Goal: Use online tool/utility: Utilize a website feature to perform a specific function

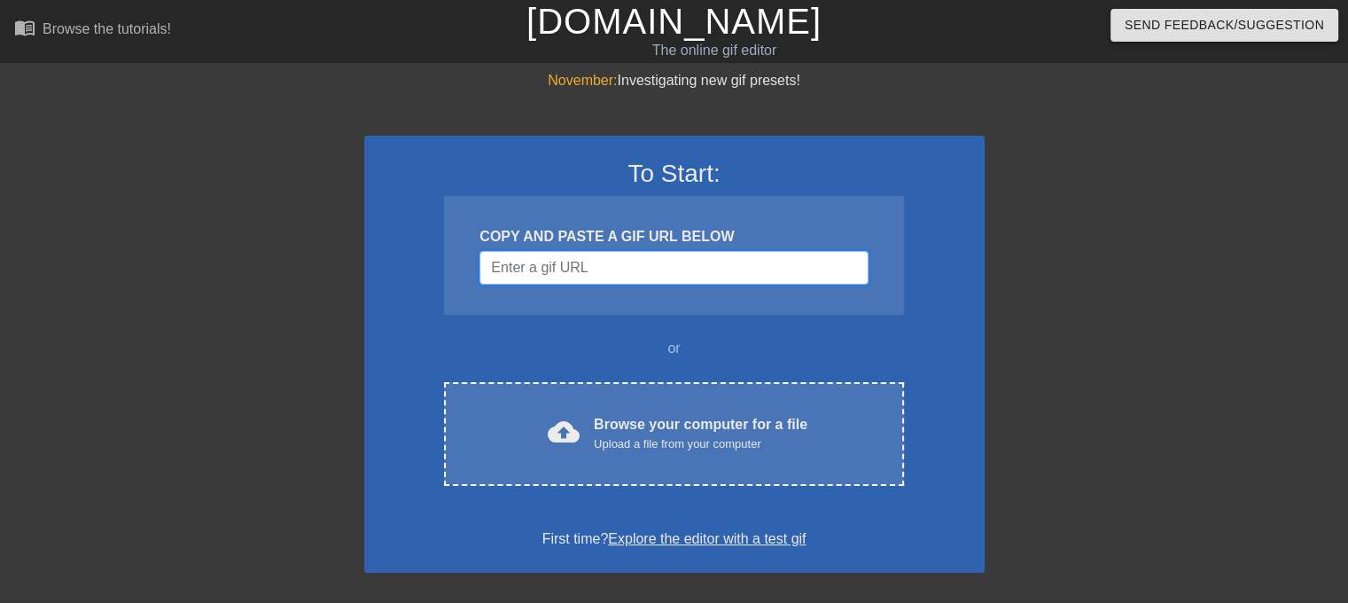
click at [612, 260] on input "Username" at bounding box center [673, 268] width 388 height 34
click at [548, 272] on input "Username" at bounding box center [673, 268] width 388 height 34
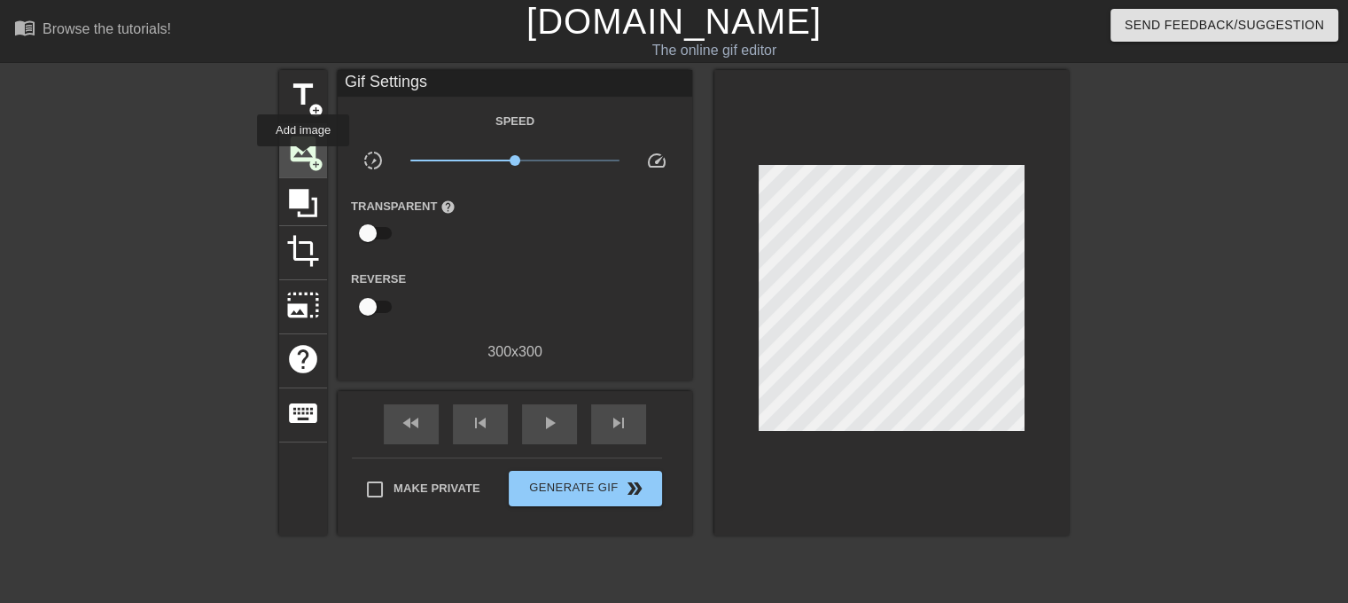
click at [303, 159] on span "image" at bounding box center [303, 149] width 34 height 34
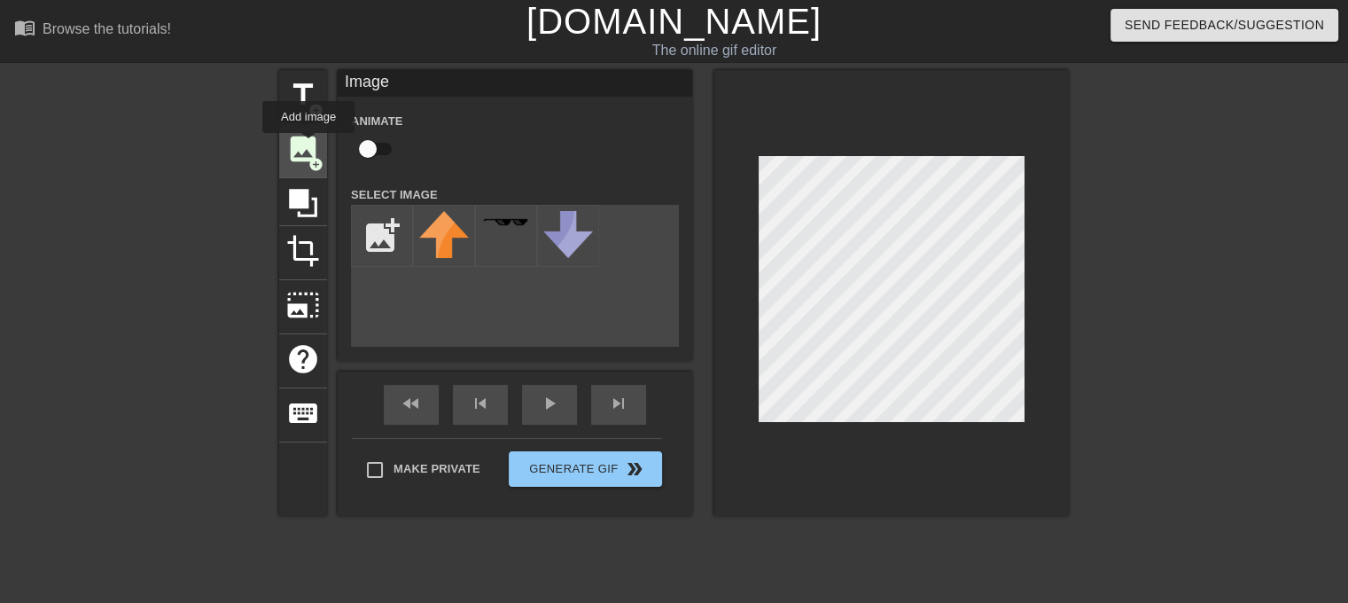
click at [308, 145] on span "image" at bounding box center [303, 149] width 34 height 34
drag, startPoint x: 654, startPoint y: 240, endPoint x: 666, endPoint y: 201, distance: 40.9
click at [666, 203] on div "Animate Select Image add_photo_alternate" at bounding box center [515, 228] width 328 height 237
click at [666, 201] on div "Animate Select Image add_photo_alternate" at bounding box center [515, 228] width 328 height 237
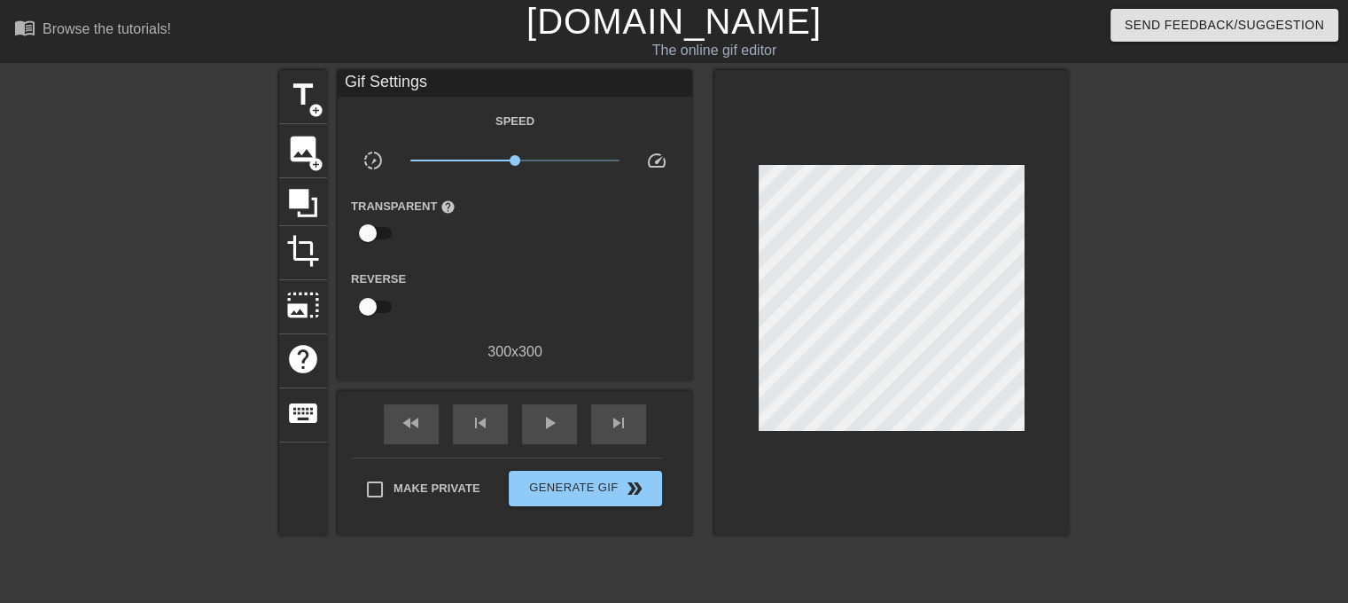
drag, startPoint x: 714, startPoint y: 159, endPoint x: 717, endPoint y: 204, distance: 45.3
click at [717, 204] on div at bounding box center [891, 302] width 354 height 465
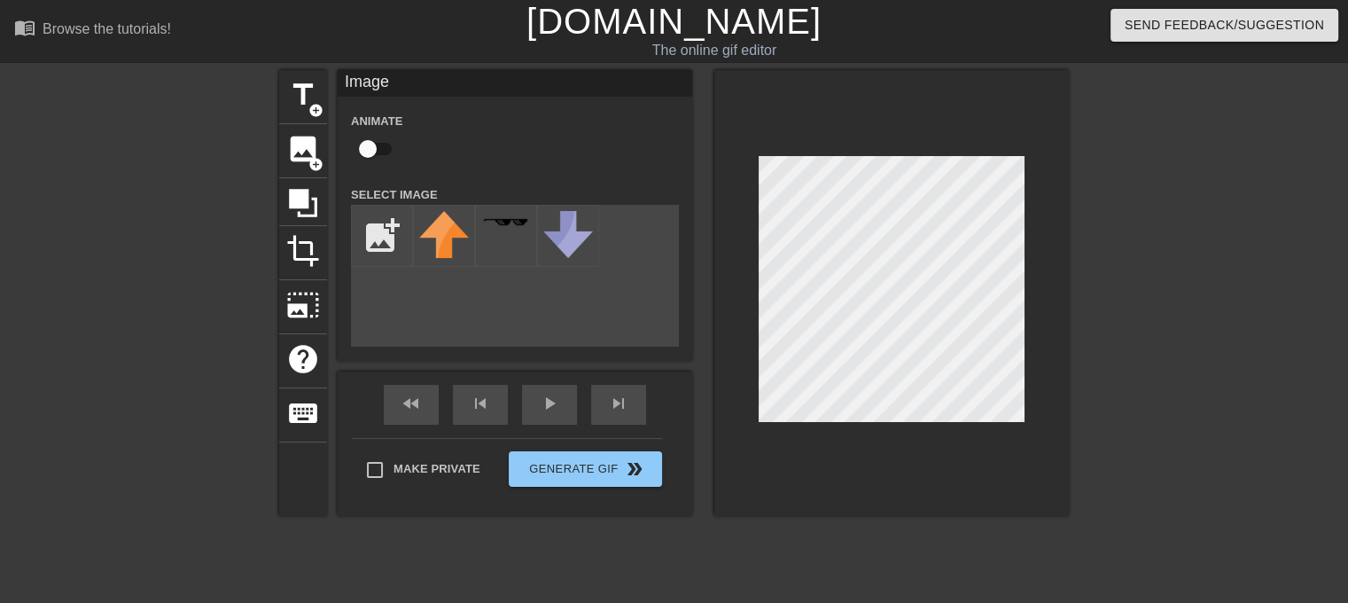
click at [532, 303] on div "title add_circle image add_circle crop photo_size_select_large help keyboard Im…" at bounding box center [674, 293] width 790 height 446
click at [377, 240] on input "file" at bounding box center [382, 236] width 60 height 60
type input "C:\fakepath\Capture_d_écran_2025-09-22_111335-removebg-preview.png"
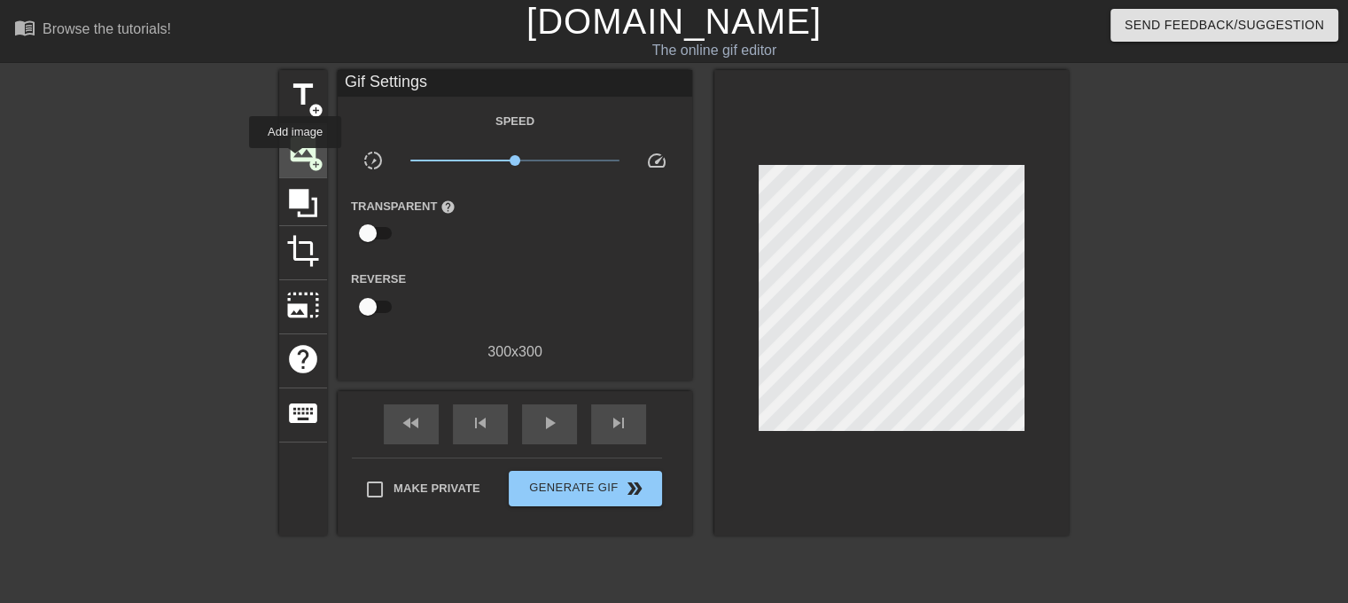
click at [301, 160] on span "image" at bounding box center [303, 149] width 34 height 34
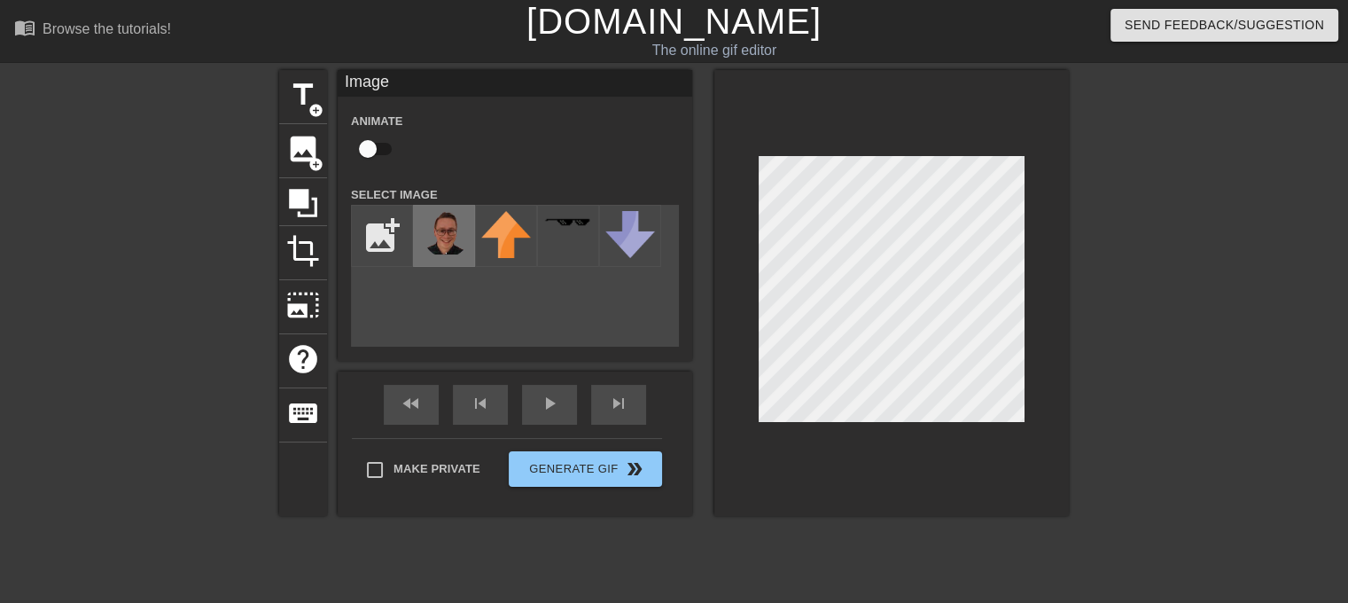
click at [457, 238] on img at bounding box center [444, 232] width 50 height 43
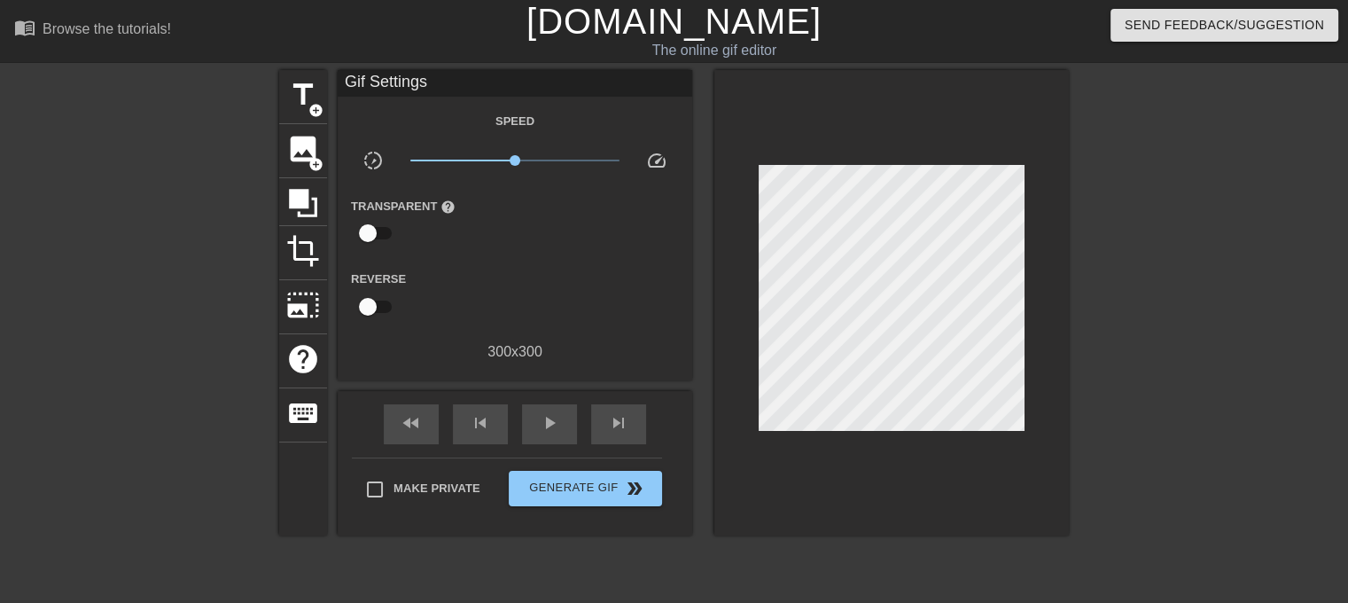
click at [1049, 299] on div at bounding box center [891, 302] width 354 height 465
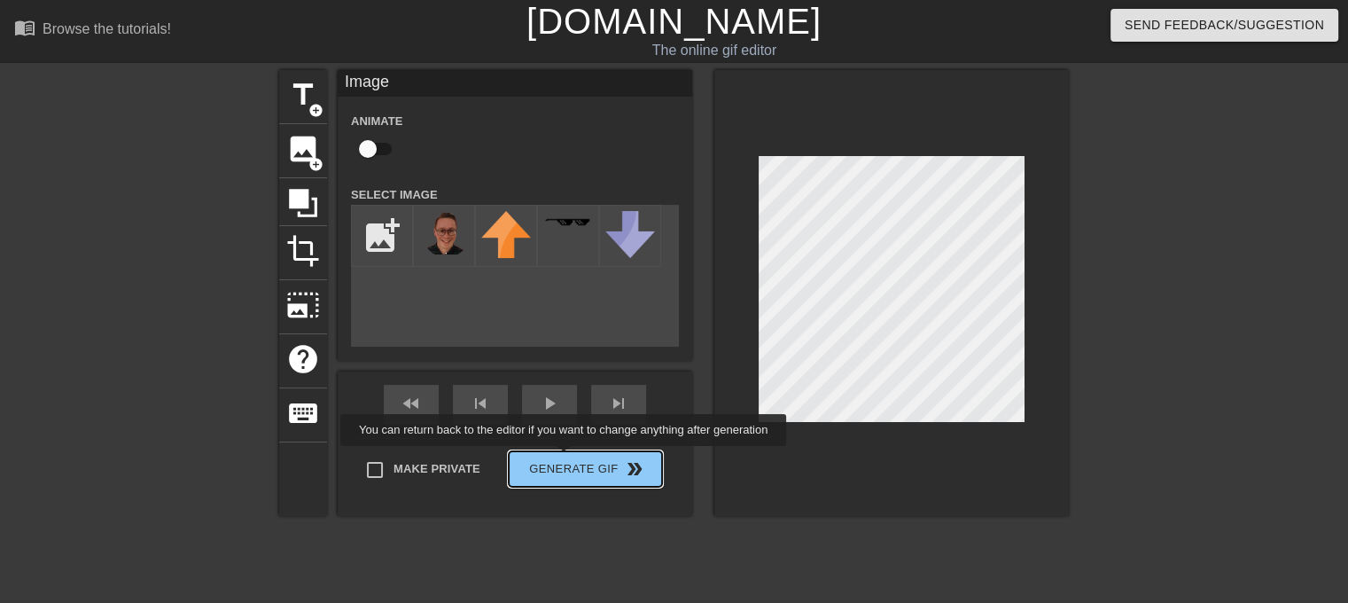
drag, startPoint x: 565, startPoint y: 458, endPoint x: 570, endPoint y: 495, distance: 37.5
click at [570, 479] on span "Generate Gif double_arrow" at bounding box center [585, 468] width 139 height 21
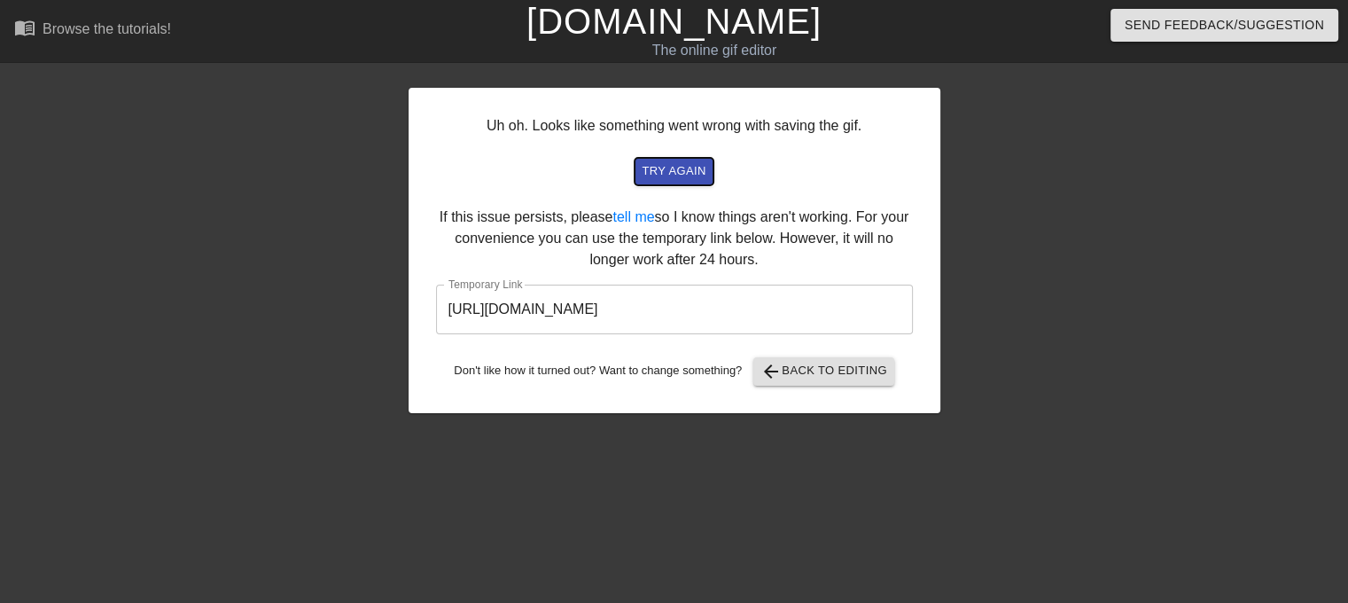
click at [696, 173] on span "try again" at bounding box center [674, 171] width 64 height 20
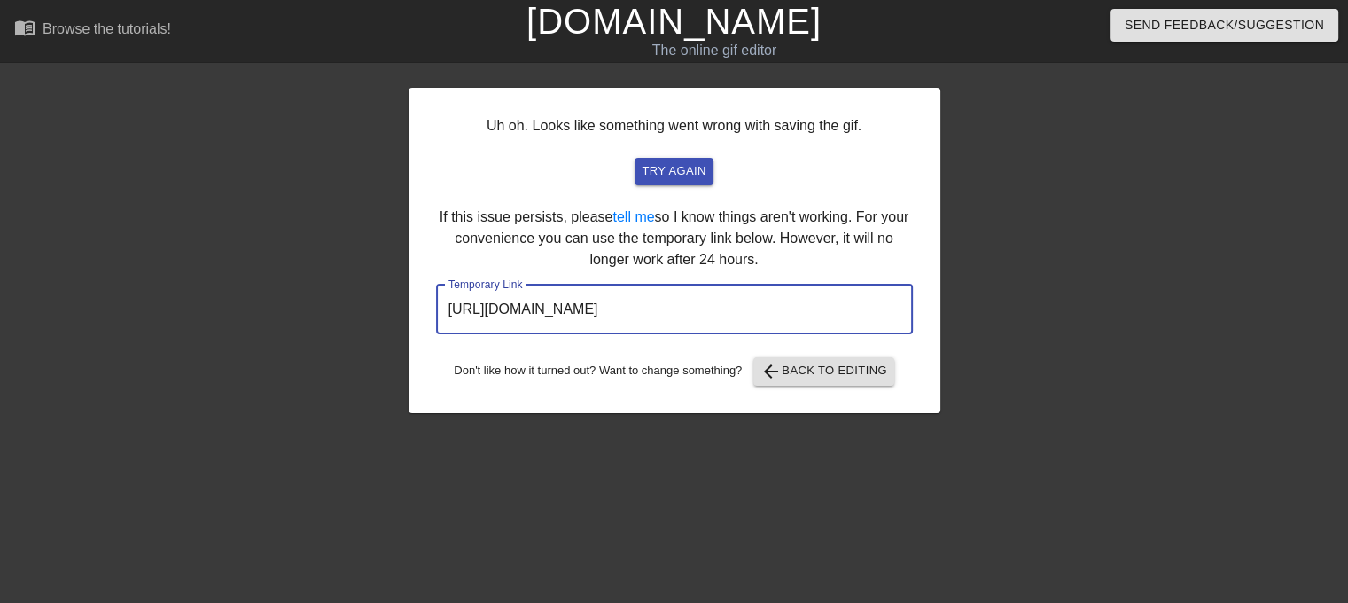
click at [709, 301] on input "[URL][DOMAIN_NAME]" at bounding box center [674, 309] width 477 height 50
